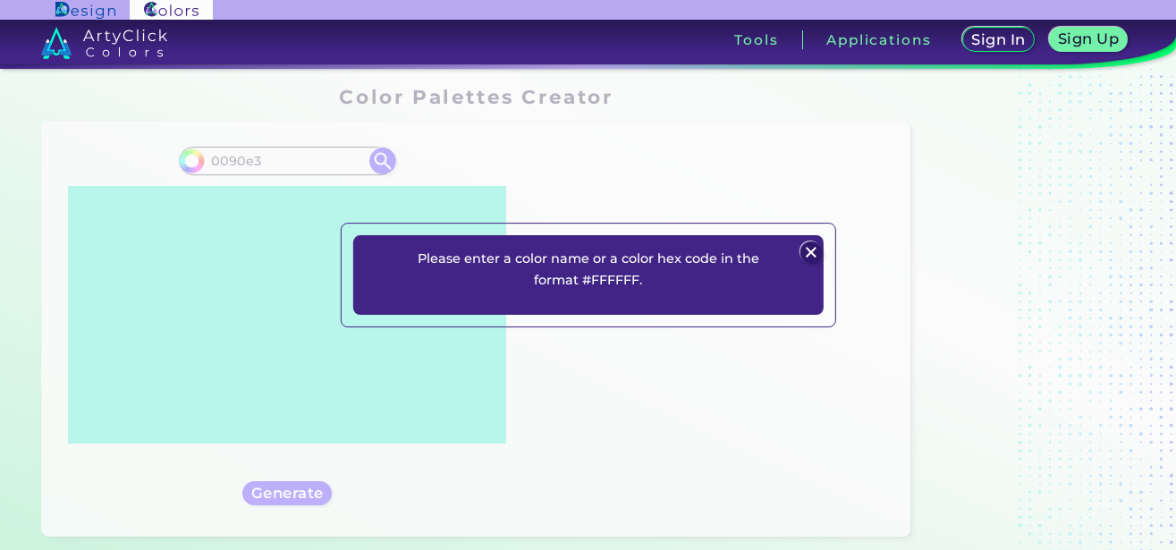
click at [816, 255] on img at bounding box center [810, 251] width 21 height 21
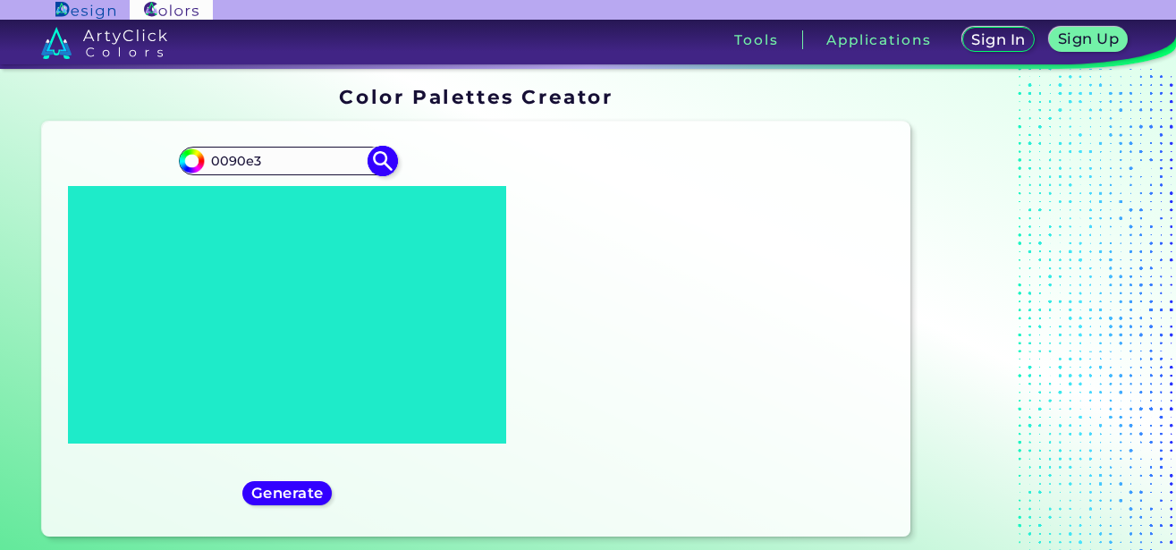
click at [208, 162] on input "0090e3" at bounding box center [287, 160] width 166 height 24
type input "#0090e3"
click at [381, 160] on img at bounding box center [383, 160] width 31 height 31
type input "#0090e3"
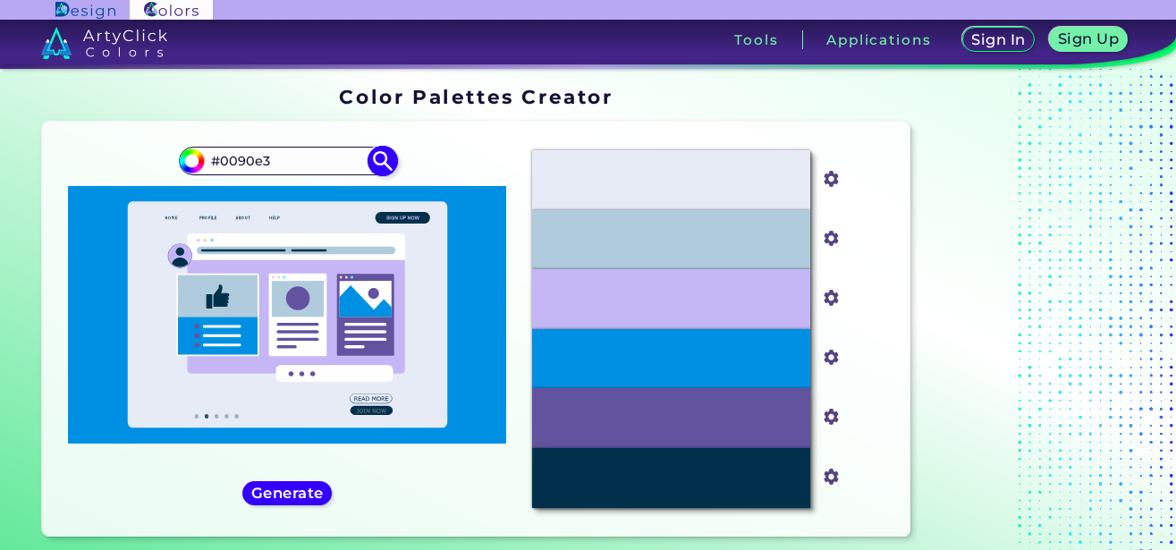
click at [385, 158] on img at bounding box center [383, 160] width 31 height 31
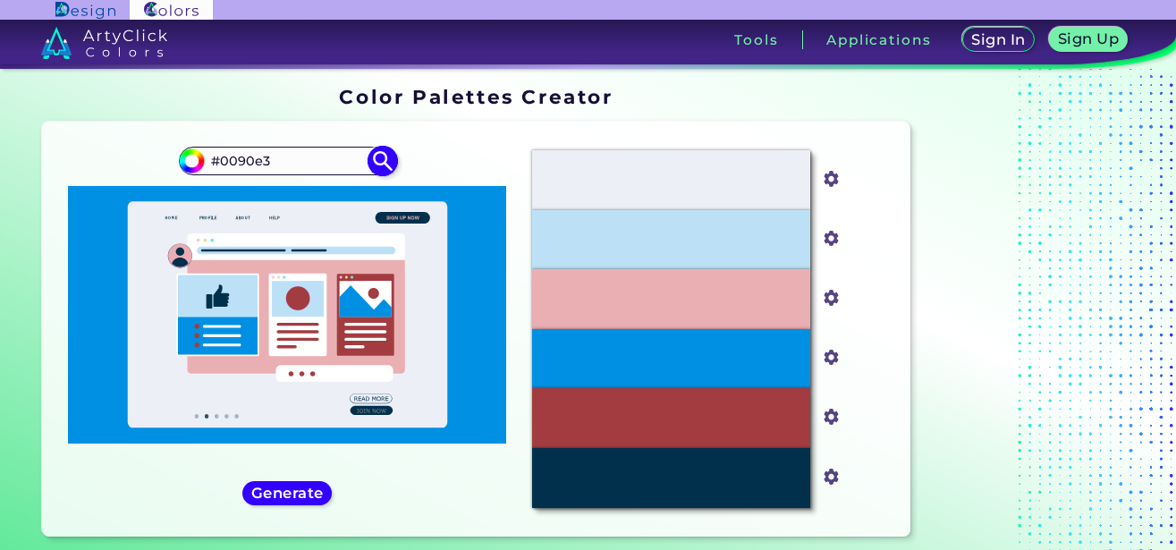
click at [385, 158] on img at bounding box center [383, 160] width 31 height 31
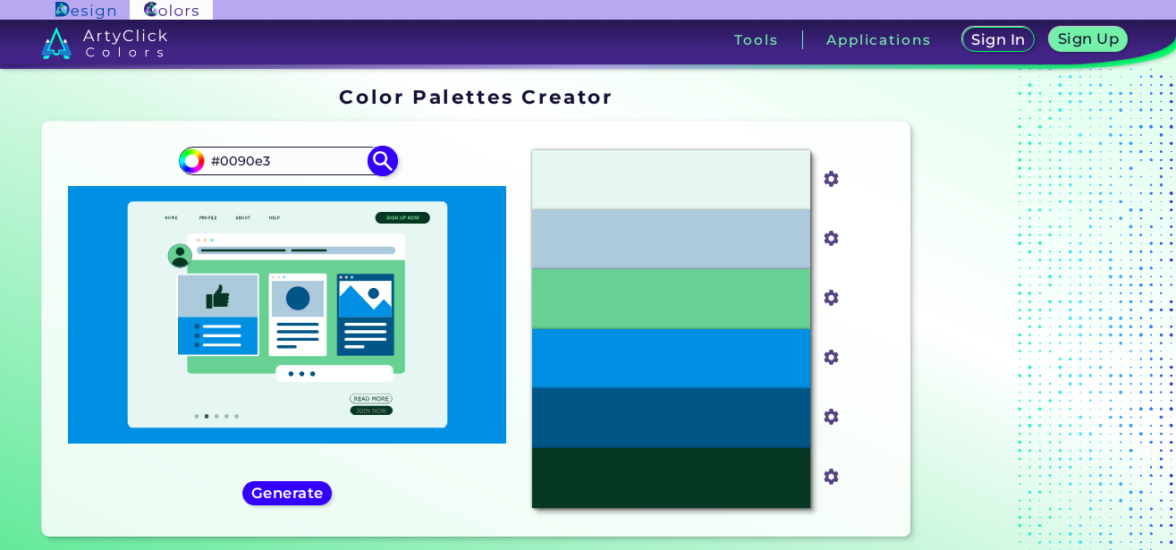
click at [385, 157] on img at bounding box center [383, 160] width 31 height 31
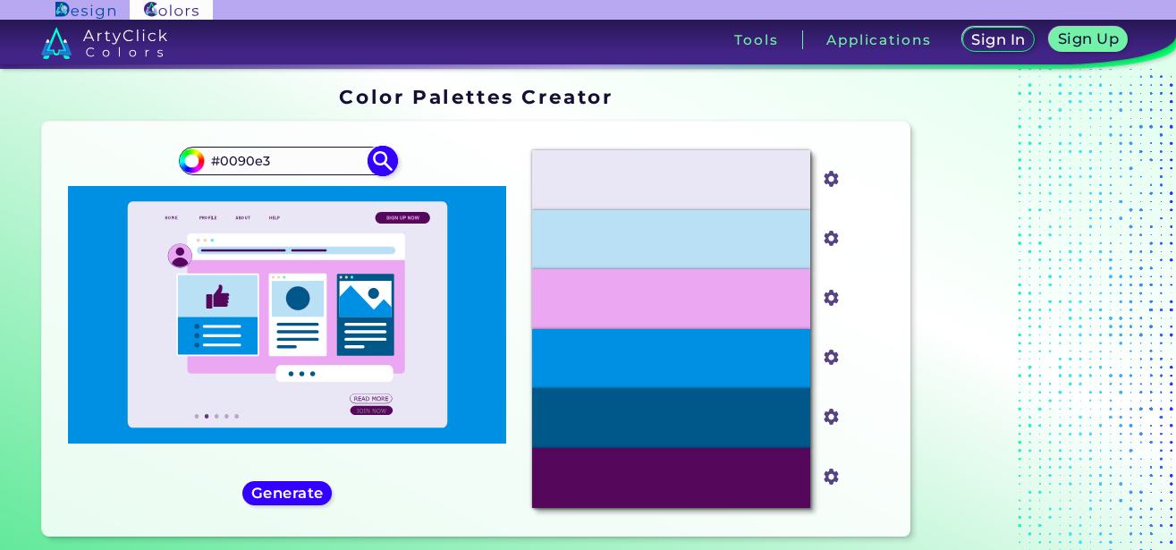
click at [385, 157] on img at bounding box center [383, 160] width 31 height 31
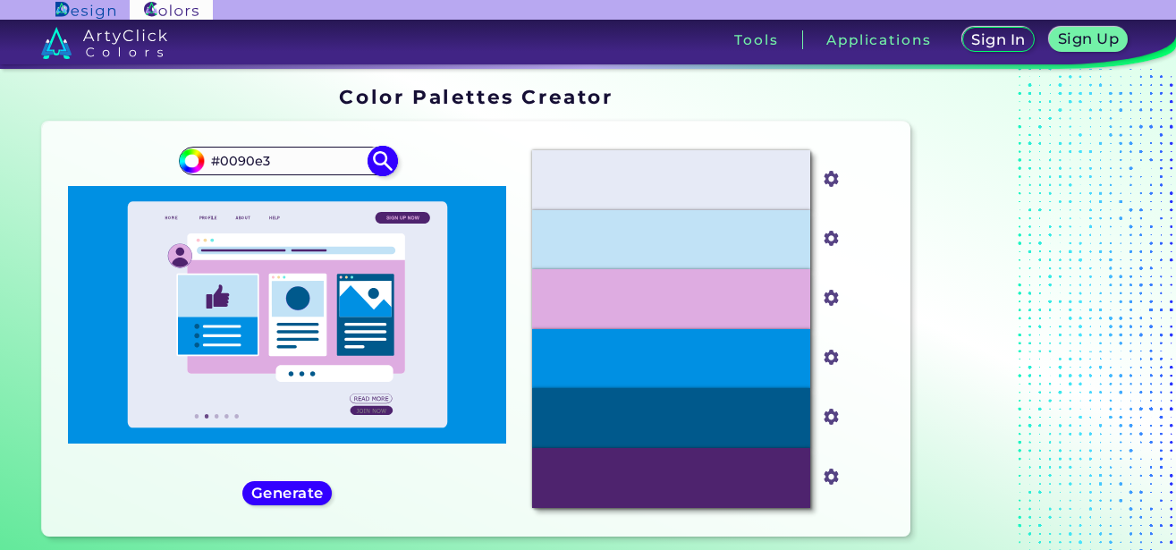
click at [385, 157] on img at bounding box center [383, 160] width 31 height 31
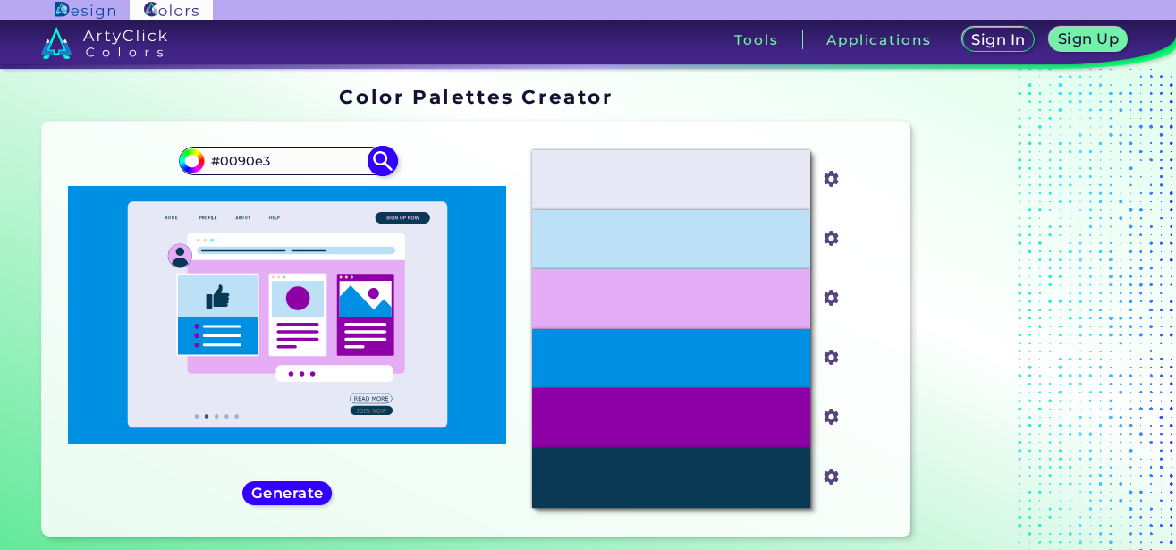
click at [385, 157] on img at bounding box center [383, 160] width 31 height 31
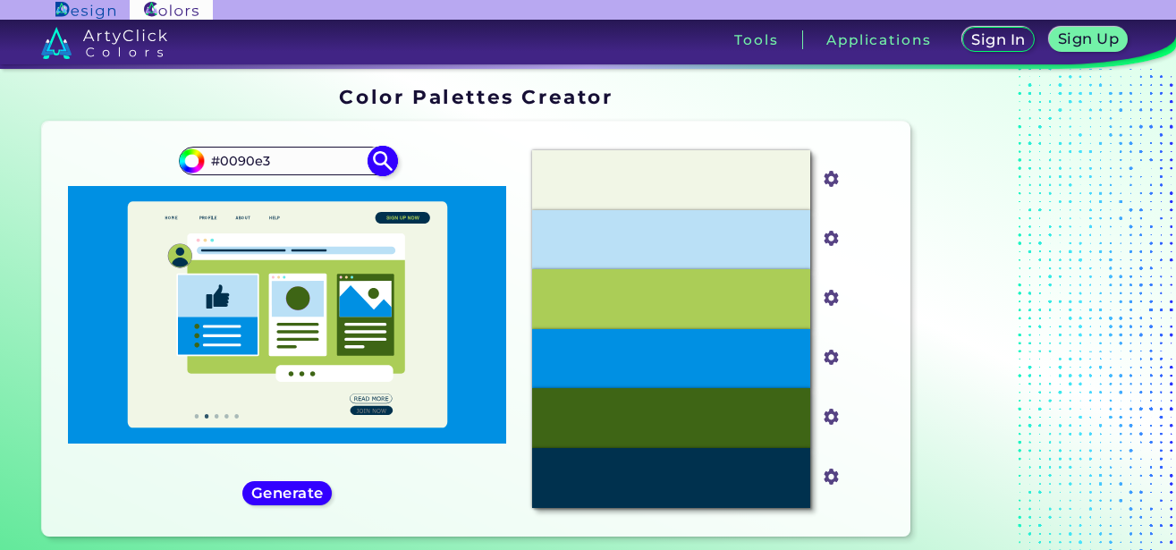
click at [385, 157] on img at bounding box center [383, 160] width 31 height 31
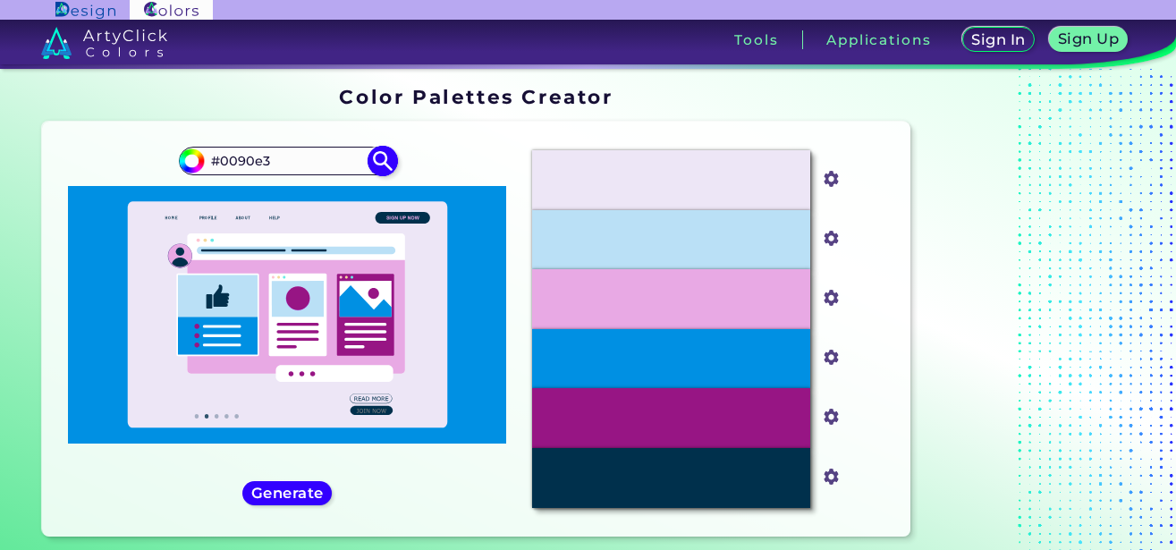
click at [385, 156] on img at bounding box center [383, 160] width 31 height 31
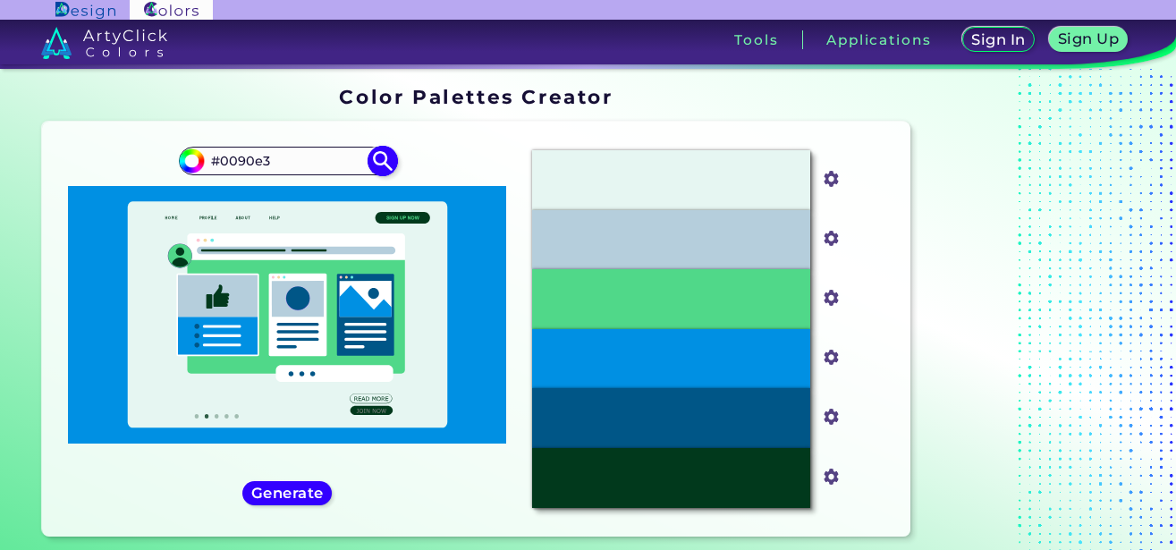
click at [388, 156] on img at bounding box center [383, 160] width 31 height 31
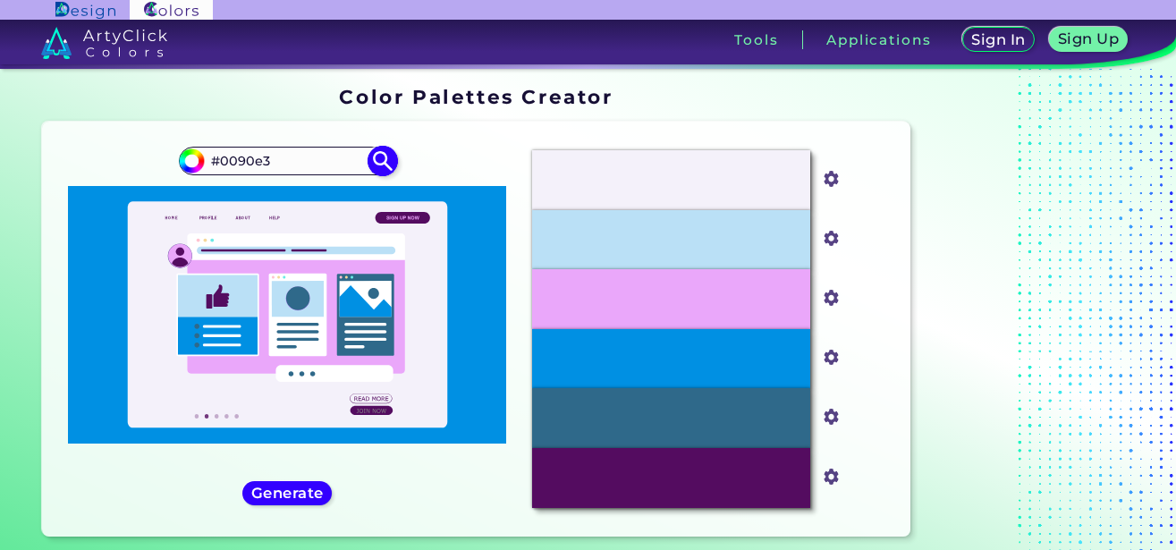
click at [388, 156] on img at bounding box center [383, 160] width 31 height 31
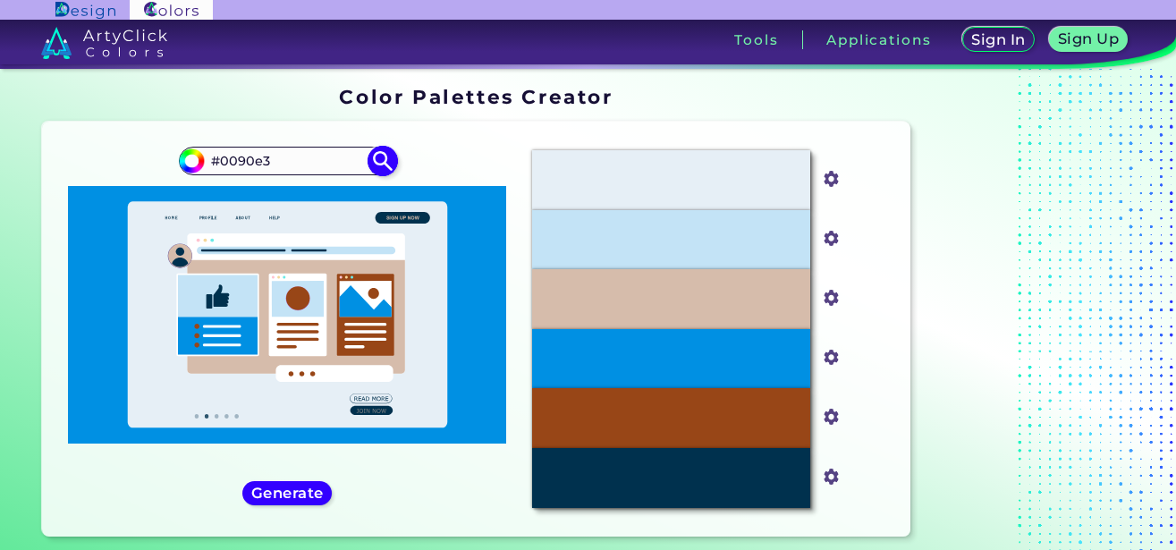
click at [388, 156] on img at bounding box center [383, 160] width 31 height 31
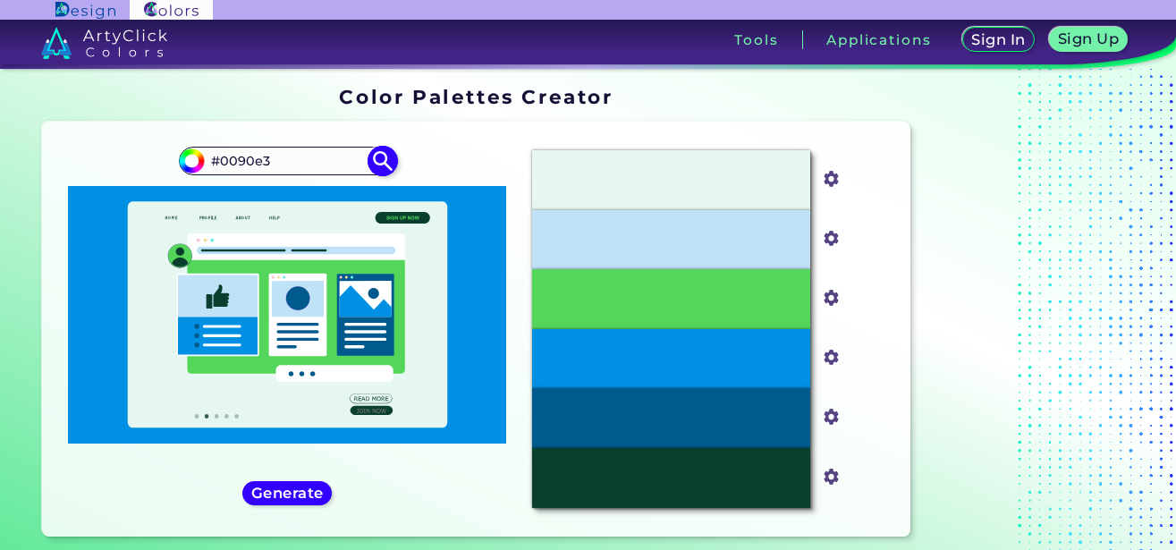
click at [388, 156] on img at bounding box center [383, 160] width 31 height 31
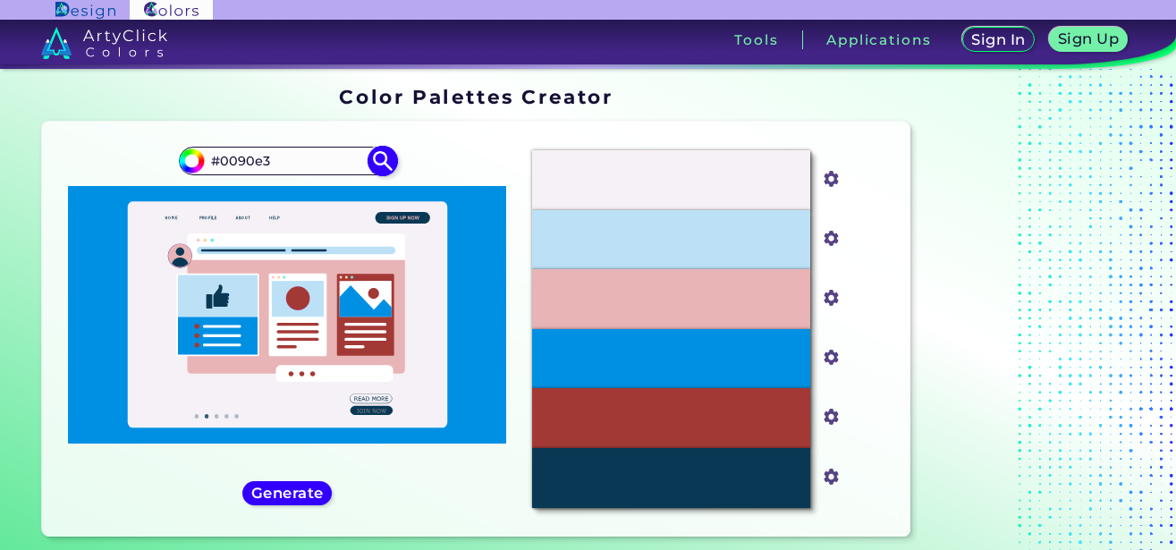
click at [388, 156] on img at bounding box center [383, 160] width 31 height 31
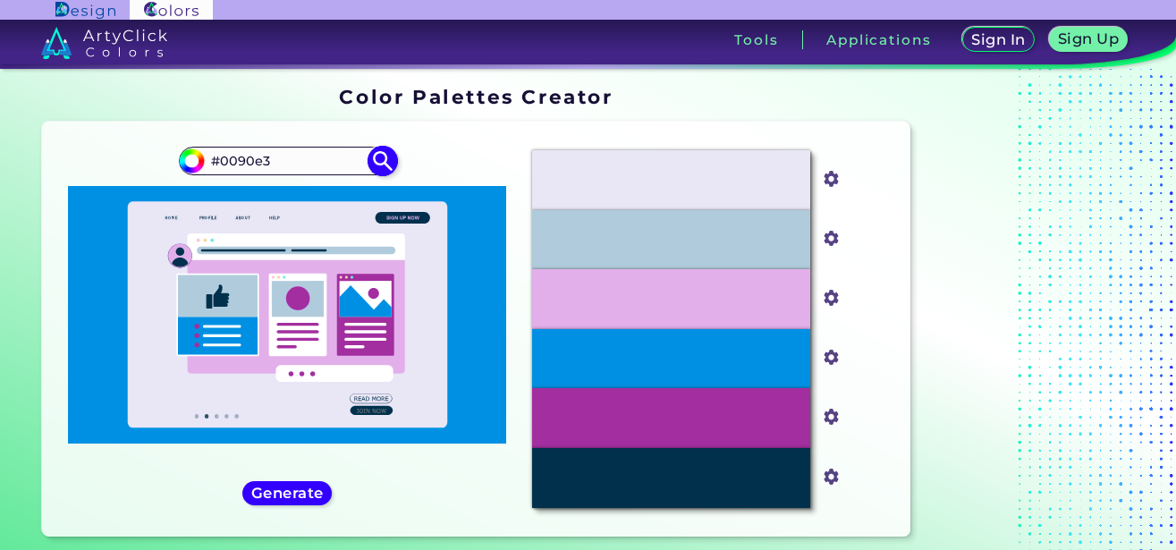
click at [388, 156] on img at bounding box center [383, 160] width 31 height 31
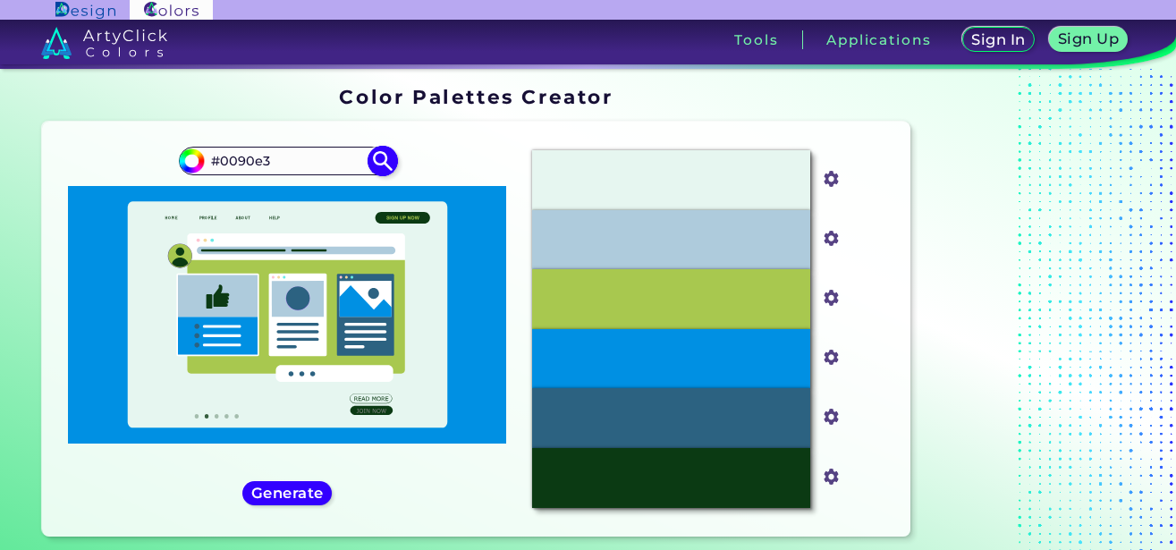
click at [388, 156] on img at bounding box center [383, 160] width 31 height 31
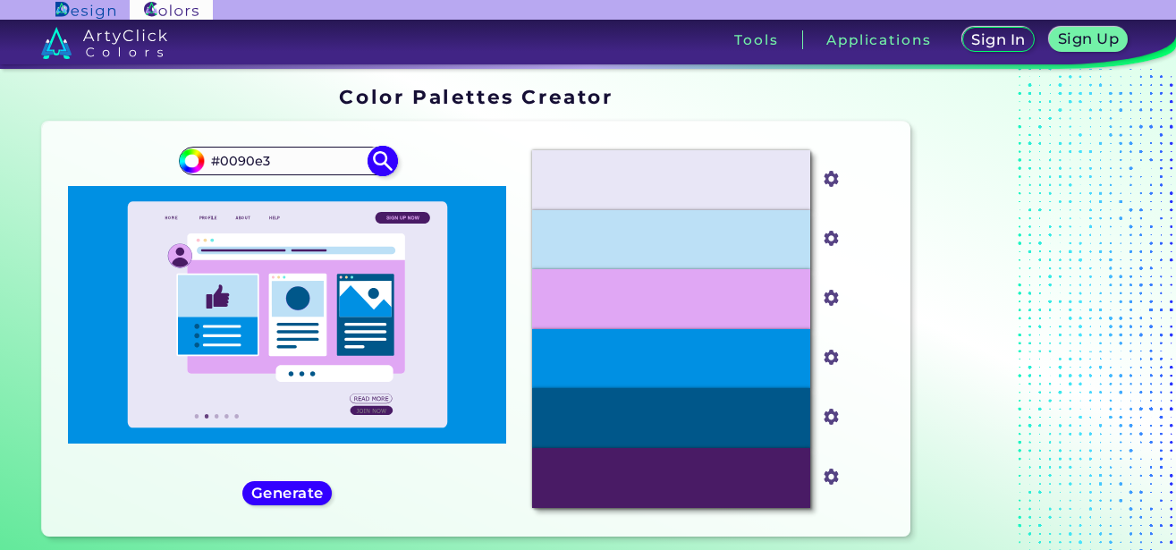
click at [388, 155] on img at bounding box center [383, 160] width 31 height 31
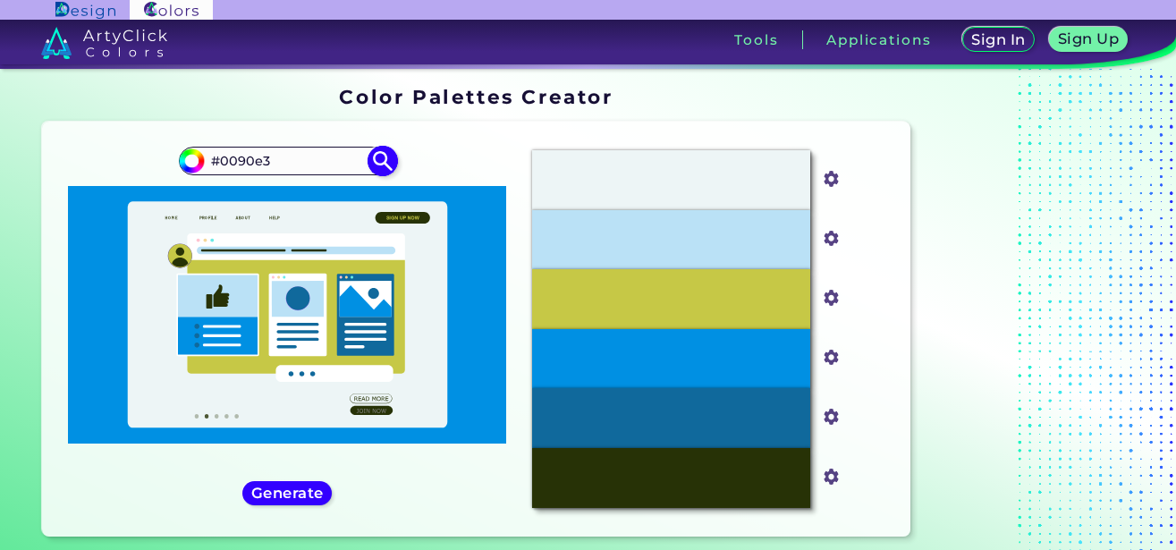
click at [388, 155] on img at bounding box center [383, 160] width 31 height 31
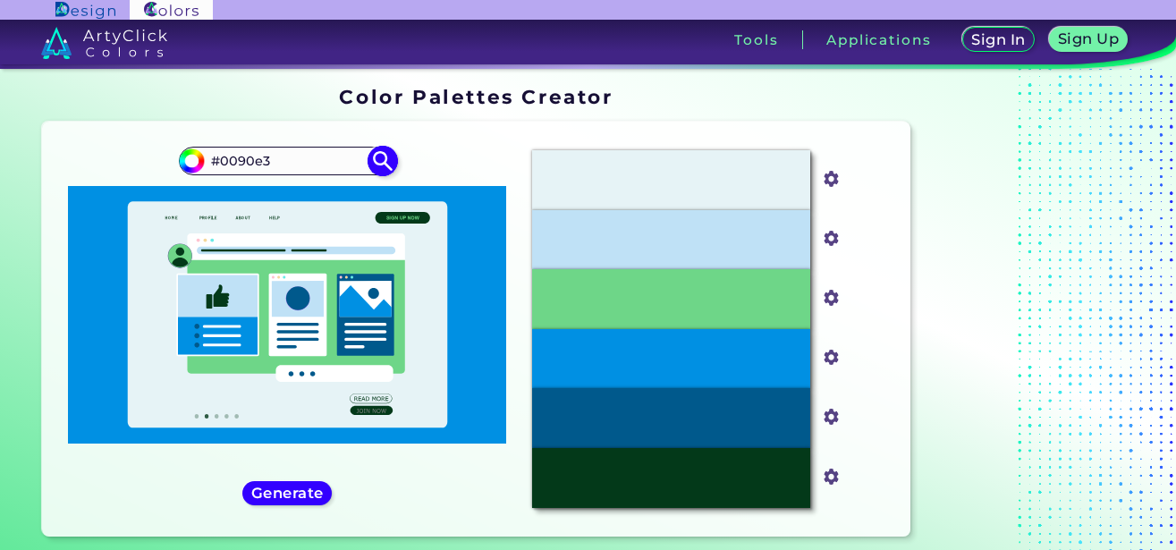
click at [388, 155] on img at bounding box center [383, 160] width 31 height 31
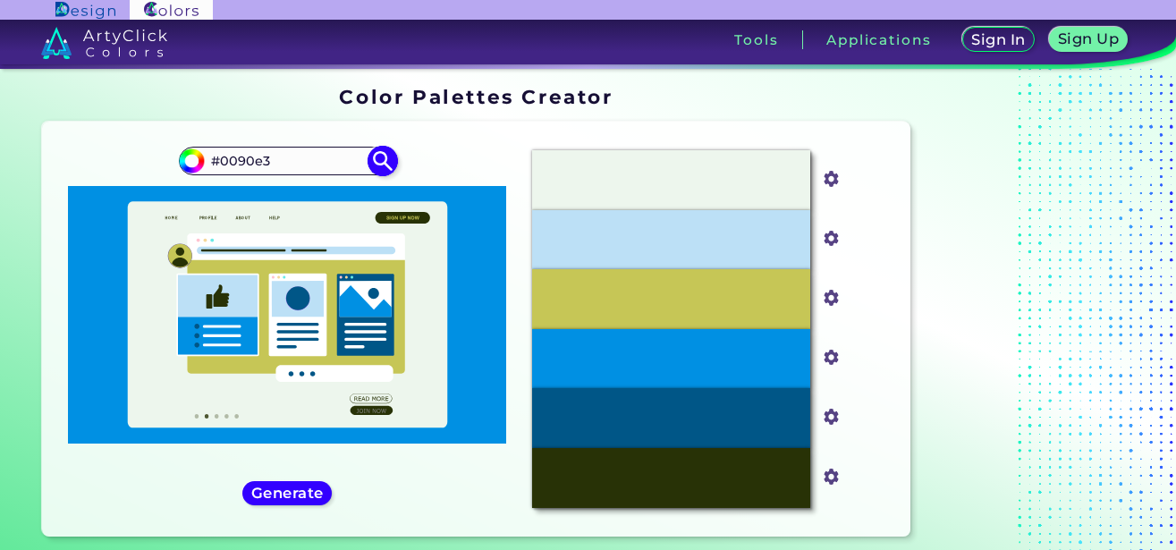
click at [388, 155] on img at bounding box center [383, 160] width 31 height 31
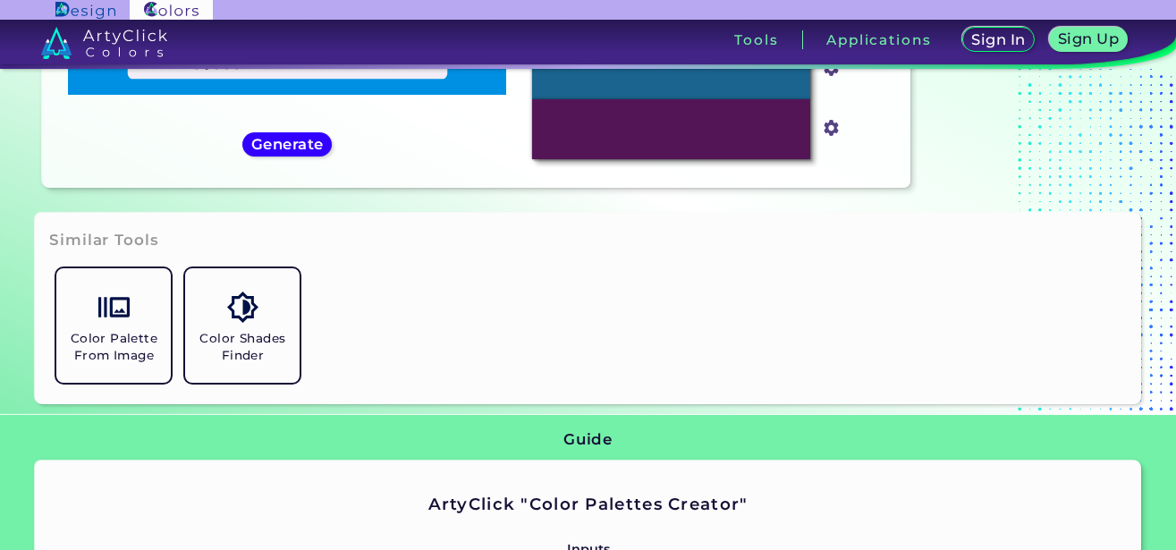
scroll to position [390, 0]
